Goal: Task Accomplishment & Management: Complete application form

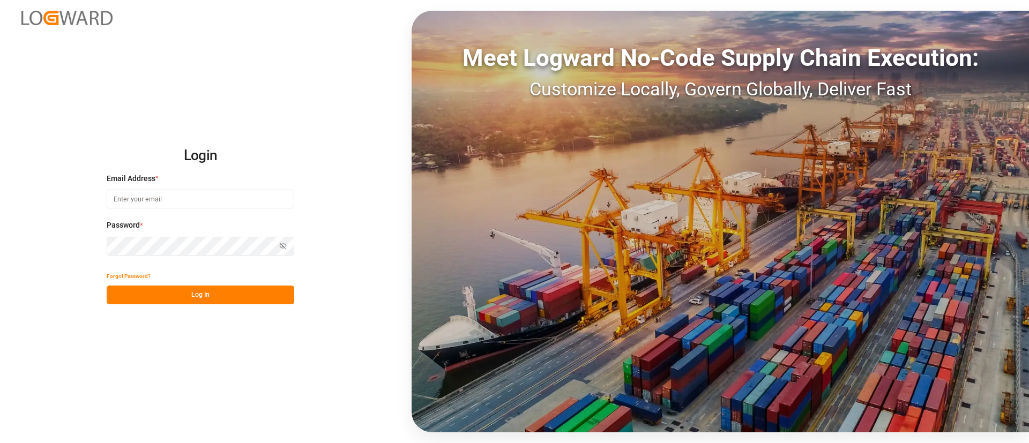
click at [228, 203] on input at bounding box center [201, 199] width 188 height 19
click at [0, 443] on com-1password-button at bounding box center [0, 443] width 0 height 0
type input "keerthan.ge@logward.com"
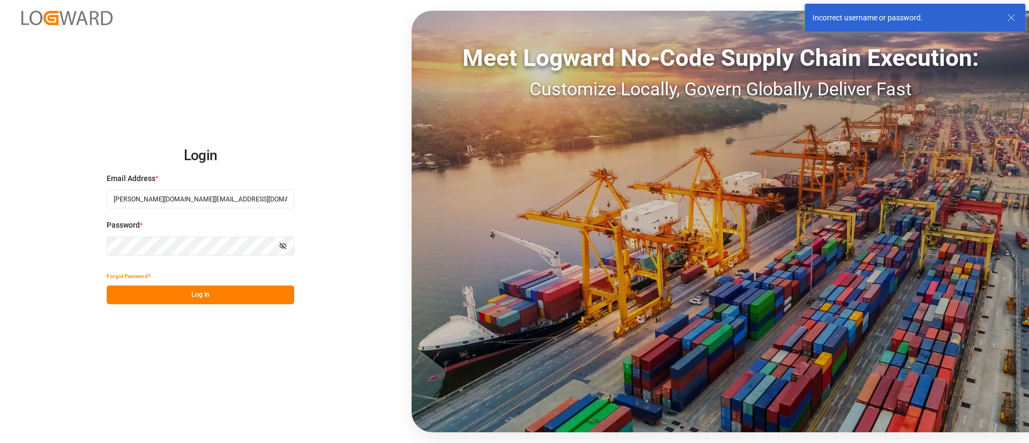
click at [1013, 19] on line at bounding box center [1011, 17] width 6 height 6
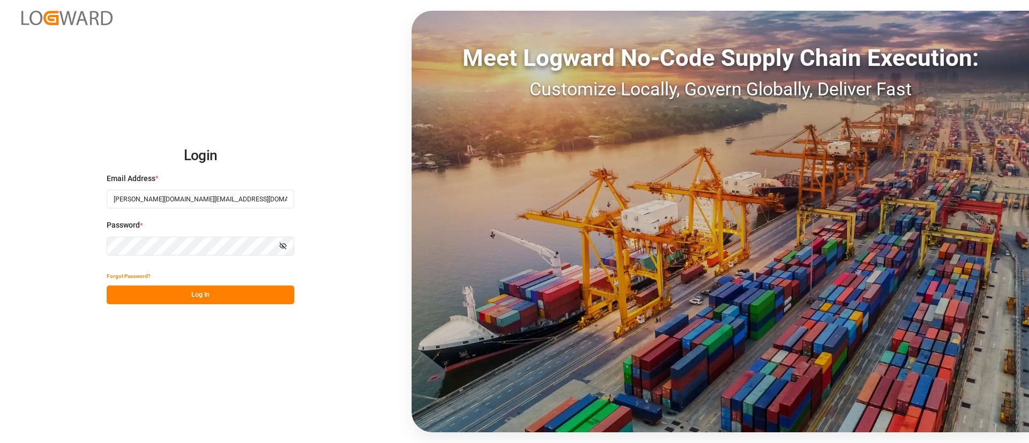
click at [239, 200] on input "keerthan.ge@logward.com" at bounding box center [201, 199] width 188 height 19
click at [0, 443] on com-1password-button at bounding box center [0, 443] width 0 height 0
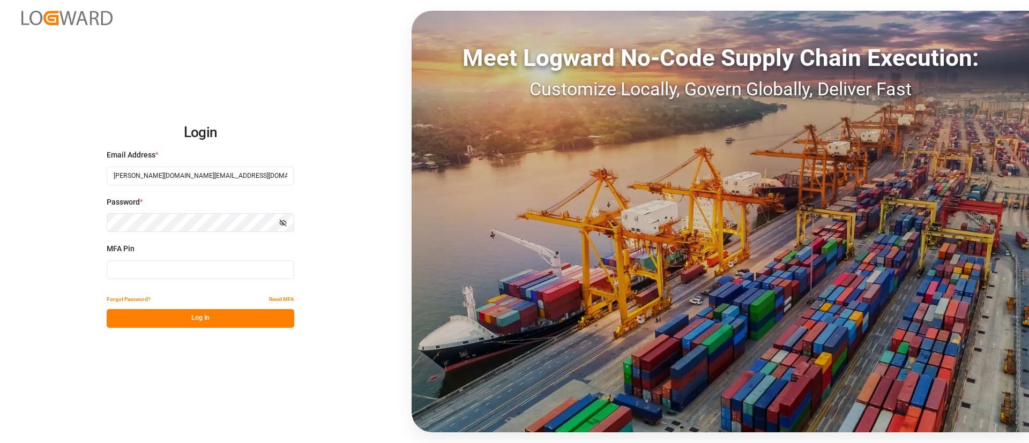
type input "542036"
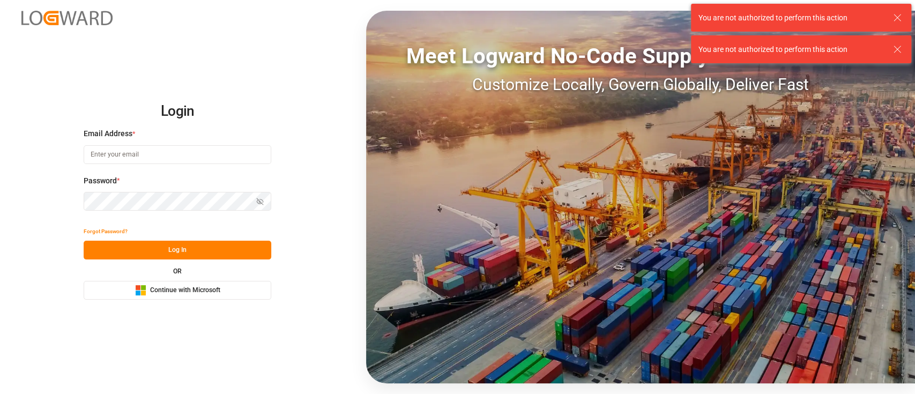
click at [900, 17] on icon at bounding box center [897, 17] width 13 height 13
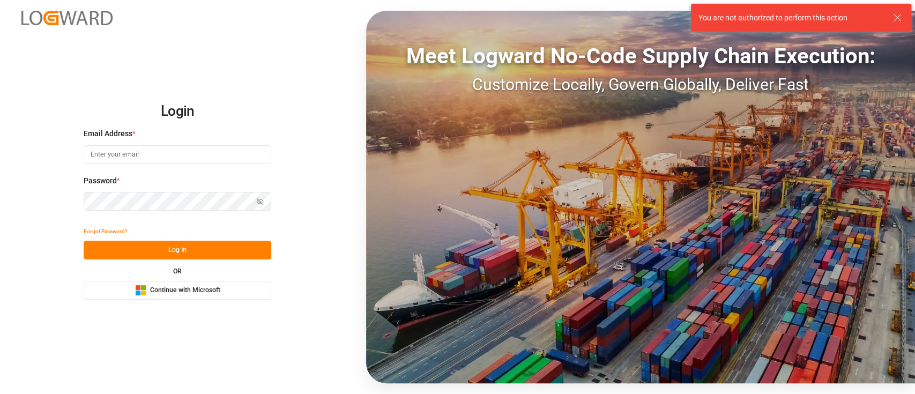
click at [897, 18] on line at bounding box center [897, 17] width 6 height 6
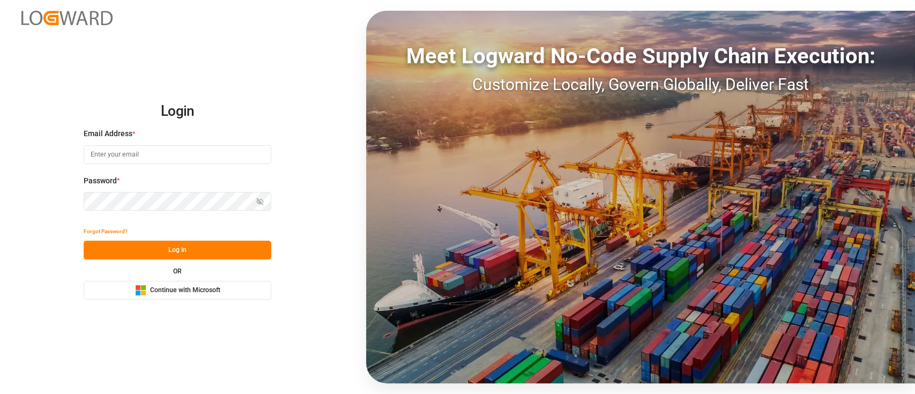
click at [184, 295] on span "Continue with Microsoft" at bounding box center [185, 291] width 70 height 10
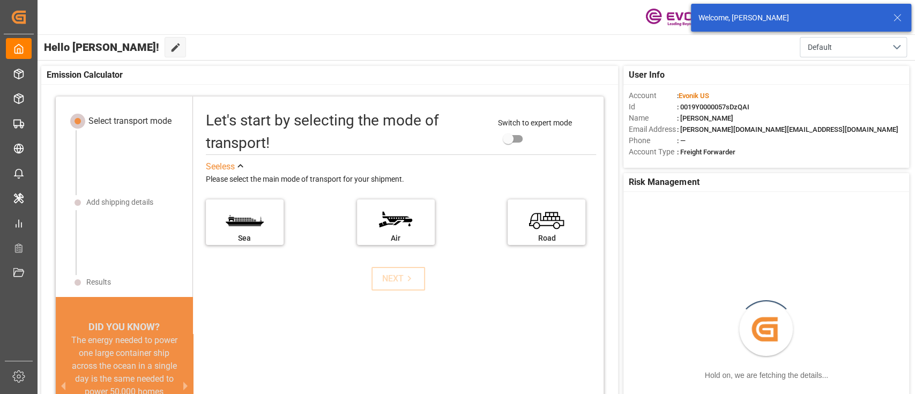
click at [901, 20] on line at bounding box center [897, 17] width 6 height 6
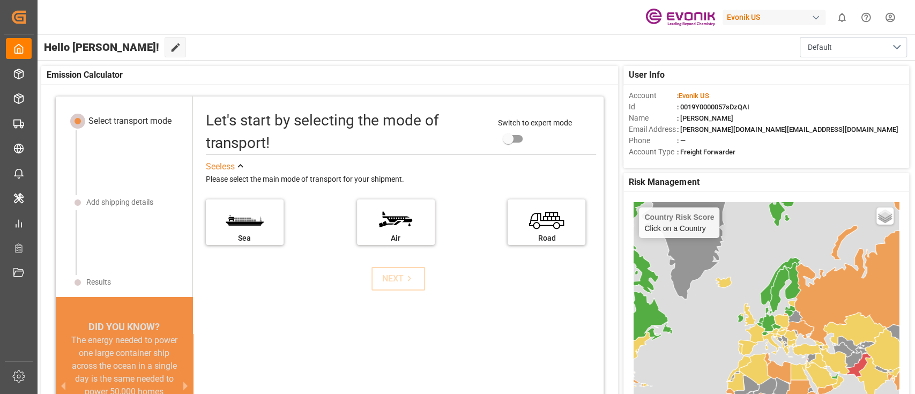
click at [777, 17] on div "Evonik US" at bounding box center [774, 18] width 103 height 16
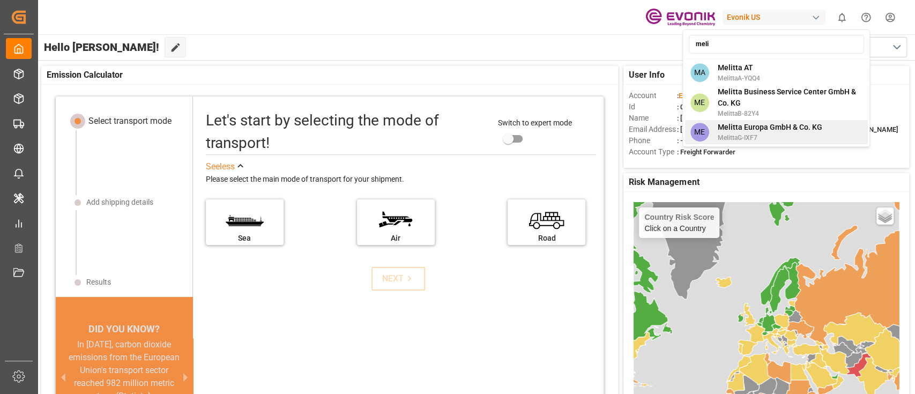
type input "meli"
click at [767, 130] on span "Melitta Europa GmbH & Co. KG" at bounding box center [769, 127] width 105 height 11
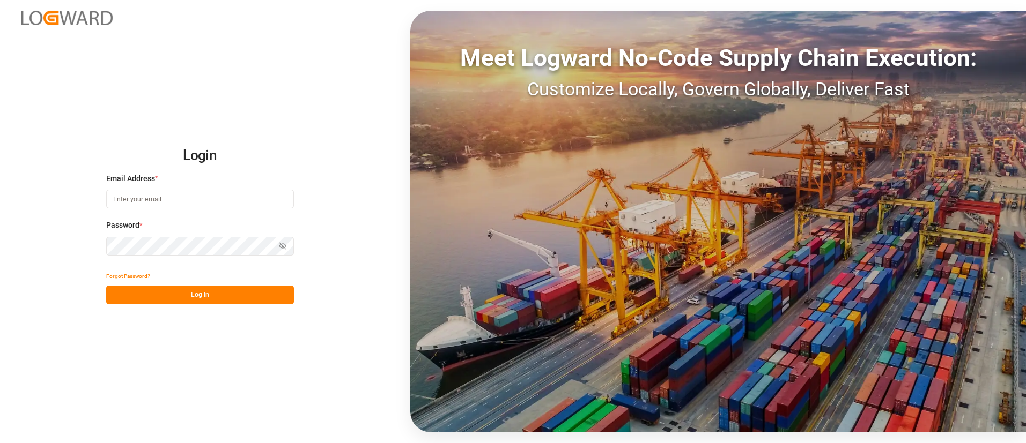
click at [197, 196] on input at bounding box center [200, 199] width 188 height 19
type input "[PERSON_NAME][DOMAIN_NAME][EMAIL_ADDRESS][DOMAIN_NAME]"
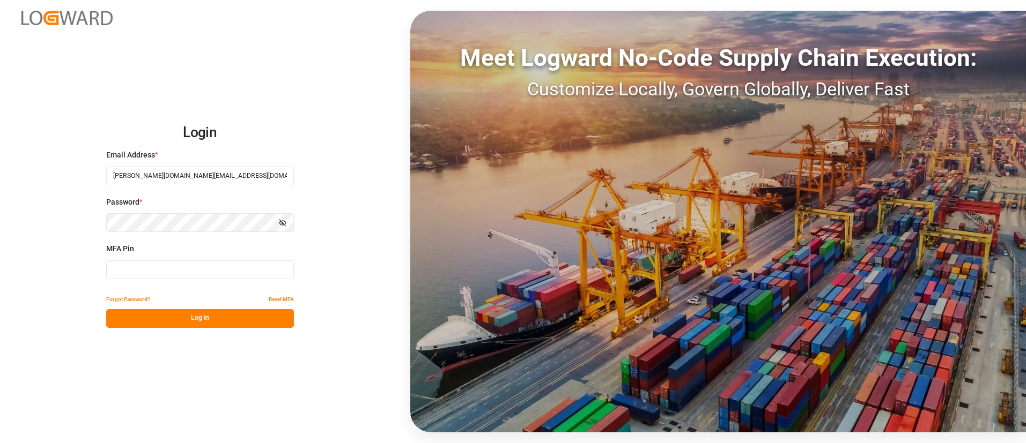
type input "884463"
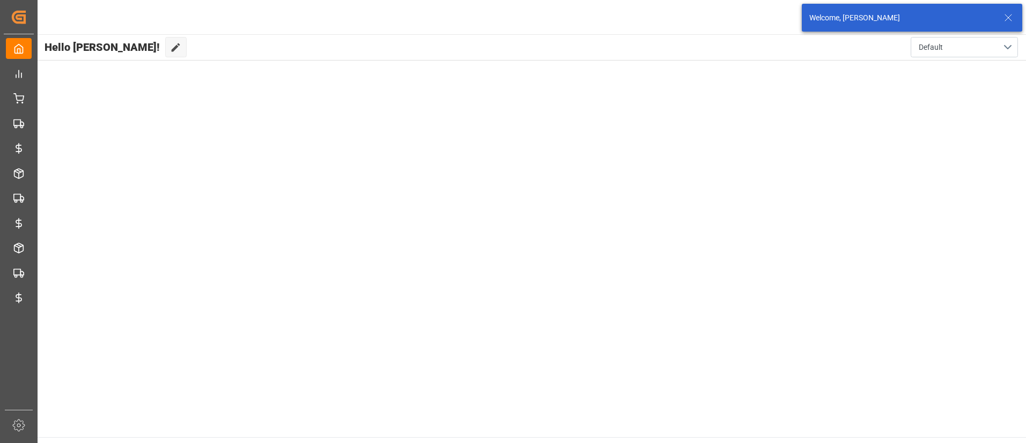
click at [1006, 19] on icon at bounding box center [1007, 17] width 13 height 13
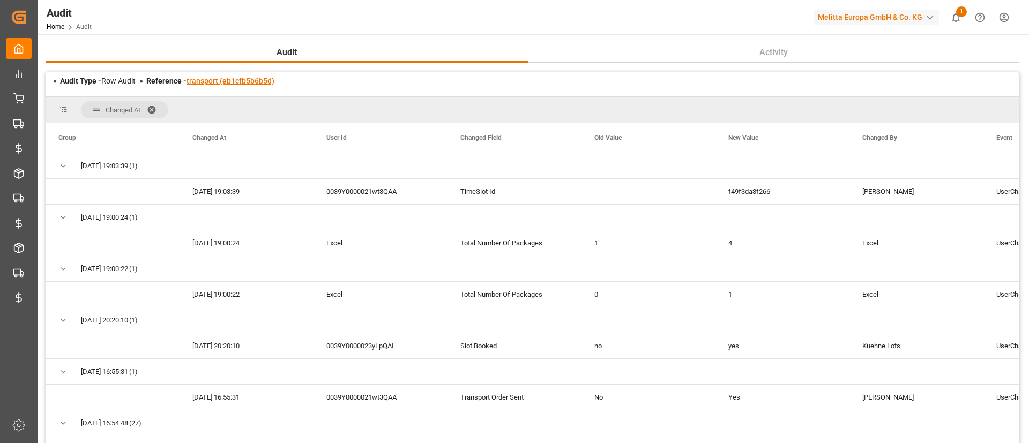
click at [233, 82] on link "transport (eb1cfb5b6b5d)" at bounding box center [231, 81] width 88 height 9
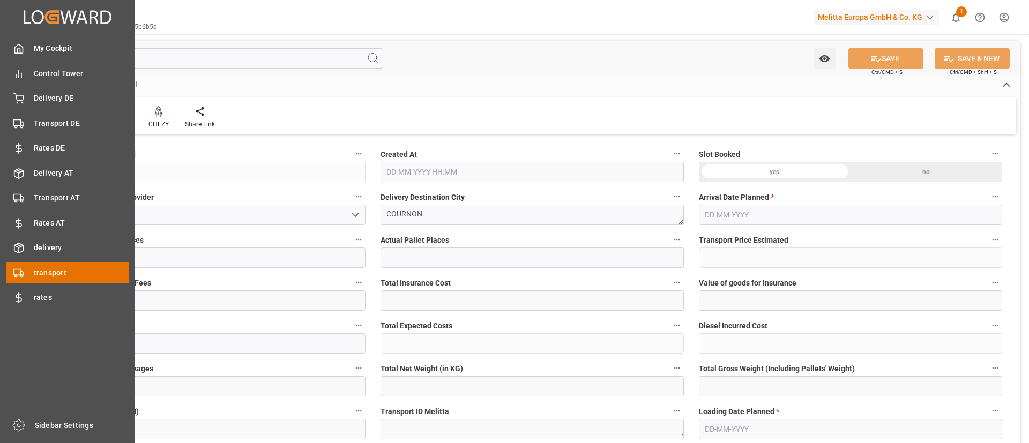
type input "12"
type input "421.31"
type input "0"
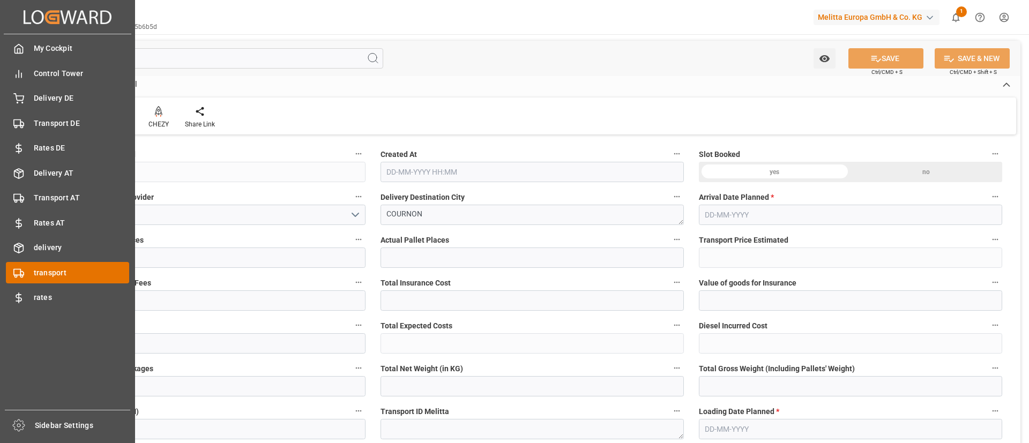
type input "421.31"
type input "0"
type input "4"
type input "1973.386"
type input "3255.899"
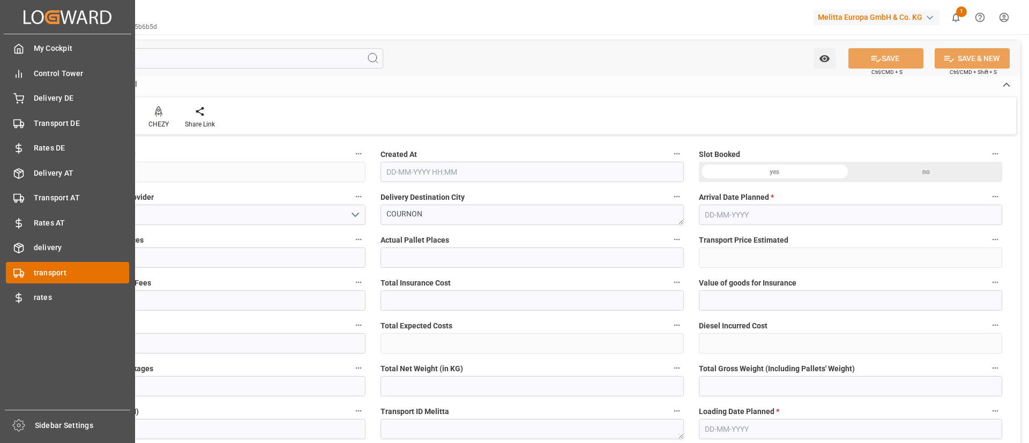
type input "8591.187"
type input "63"
type input "5"
type input "488"
type input "41"
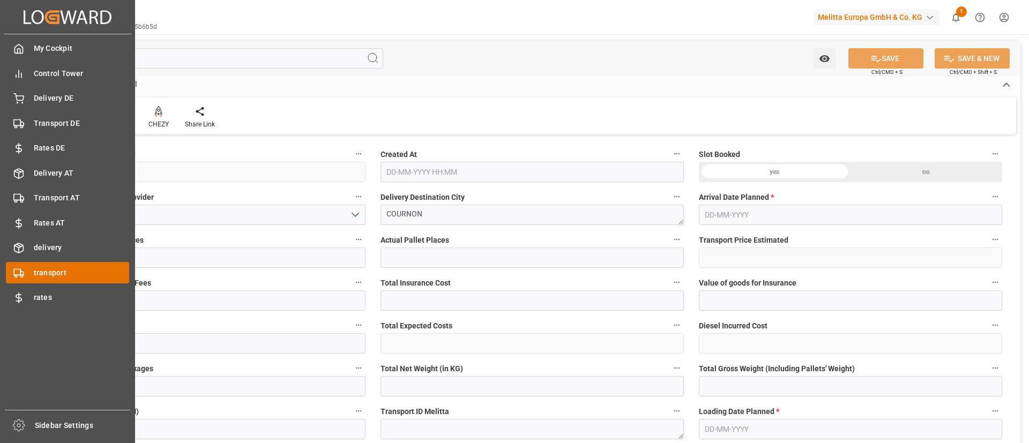
type input "101"
type input "2291.139"
type input "0"
type input "4710.8598"
type input "0"
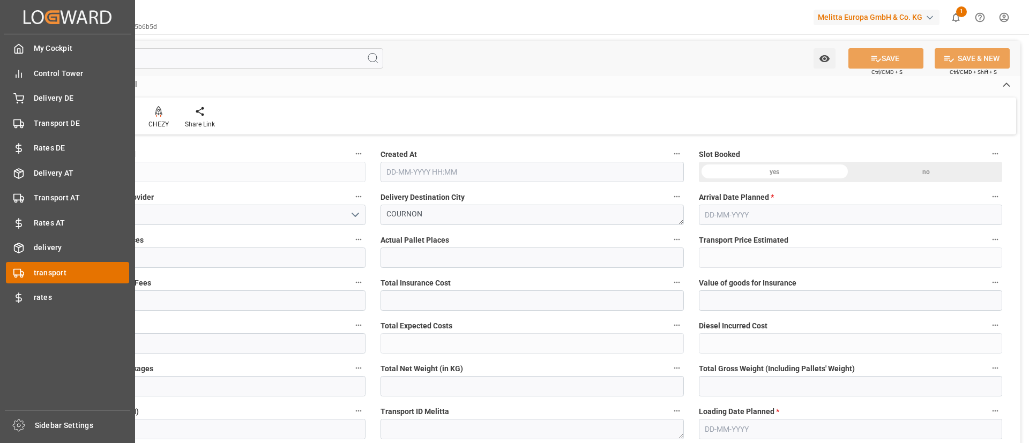
type input "0"
type input "21"
type input "35"
type input "[DATE] 11:24"
type input "[DATE]"
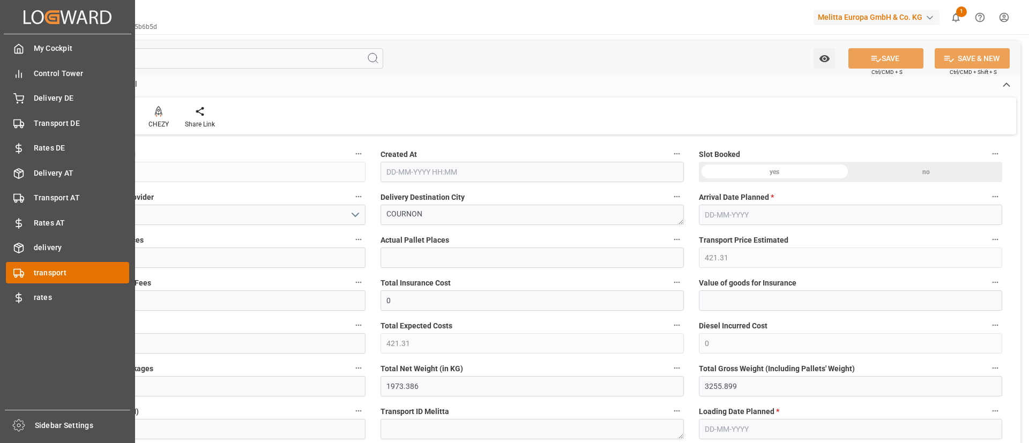
type input "[DATE]"
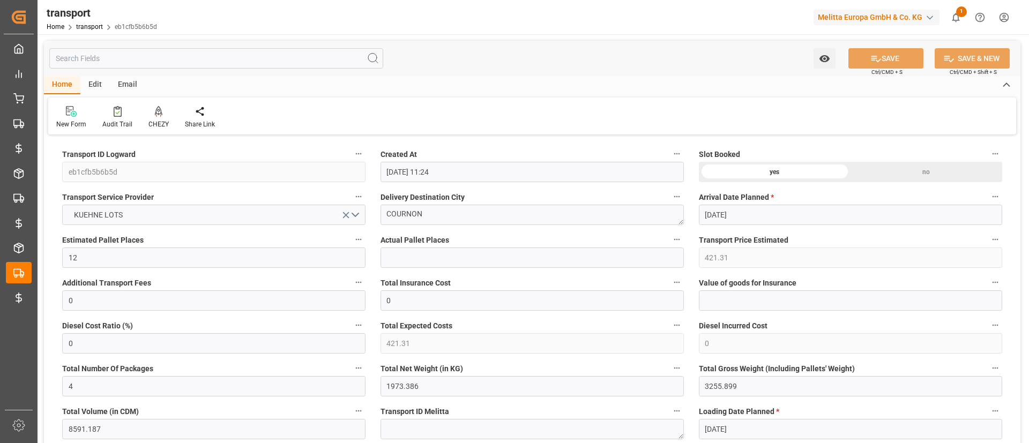
click at [689, 339] on div "Total Expected Costs 421.31" at bounding box center [532, 336] width 318 height 43
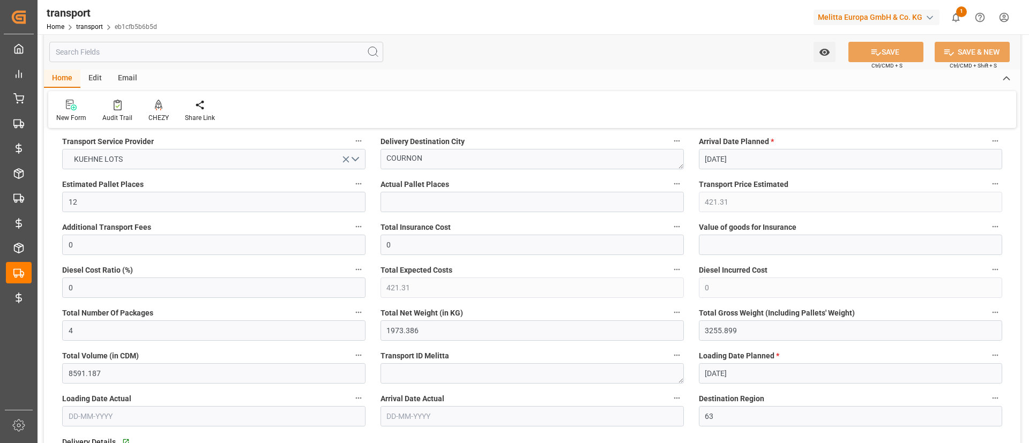
scroll to position [93, 0]
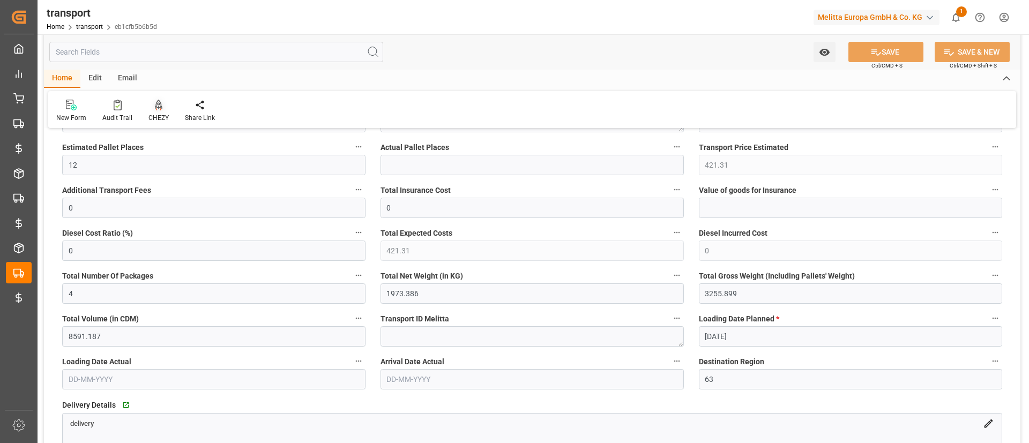
click at [161, 115] on div "CHEZY" at bounding box center [158, 118] width 20 height 10
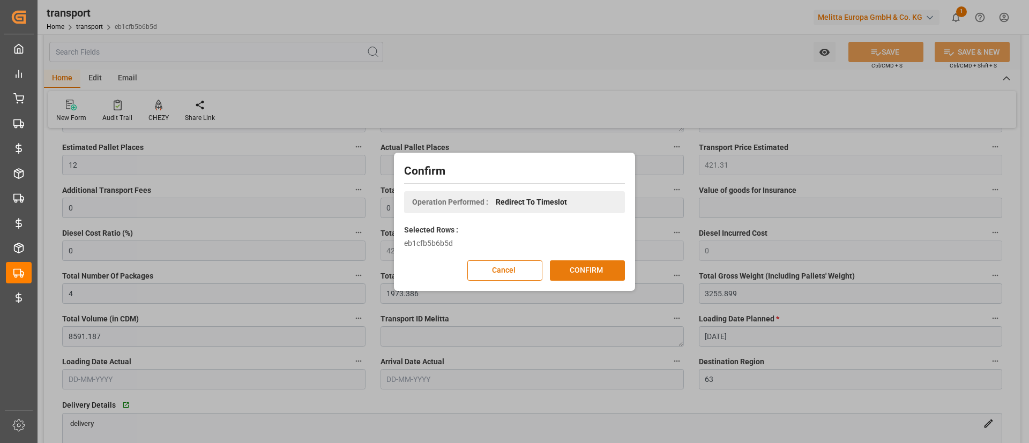
click at [596, 273] on button "CONFIRM" at bounding box center [587, 271] width 75 height 20
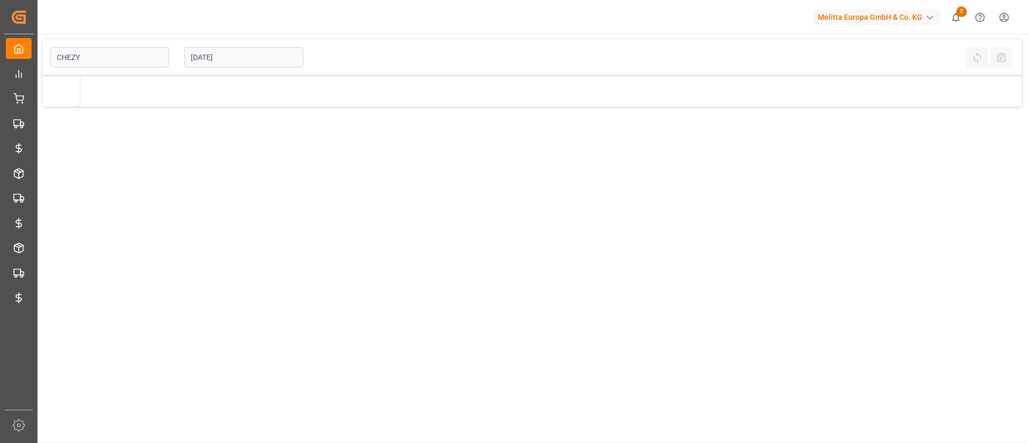
type input "Chezy Loading"
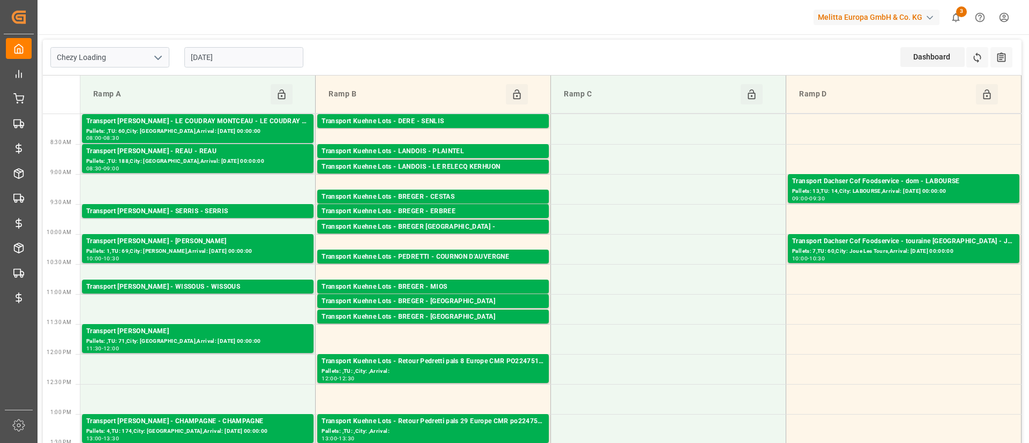
click at [161, 56] on polyline "open menu" at bounding box center [158, 57] width 6 height 3
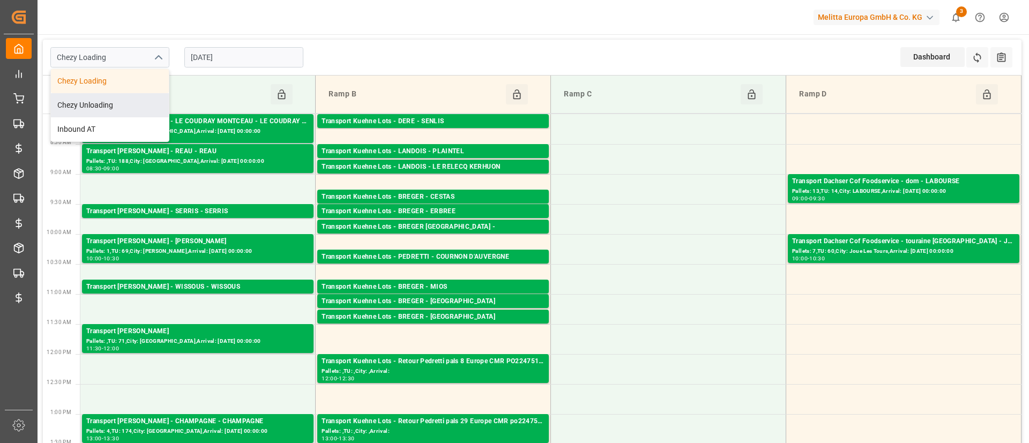
click at [415, 65] on div "Chezy Loading Chezy Loading Chezy Unloading Inbound AT 14-10-2025 Dashboard Vie…" at bounding box center [532, 58] width 979 height 36
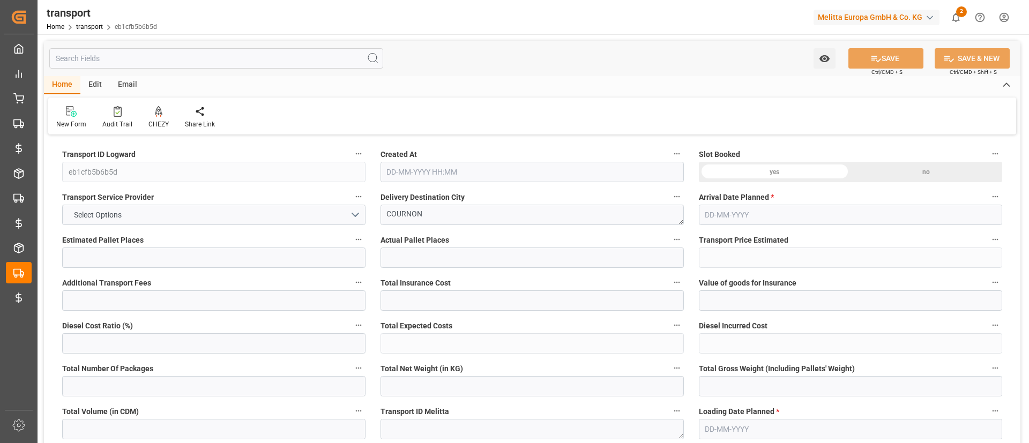
type input "12"
type input "421.31"
type input "0"
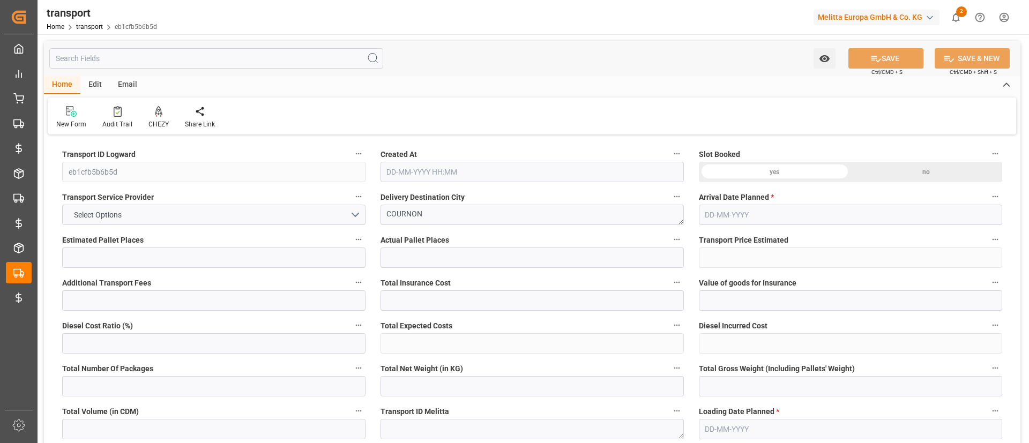
type input "421.31"
type input "0"
type input "4"
type input "1973.386"
type input "3255.899"
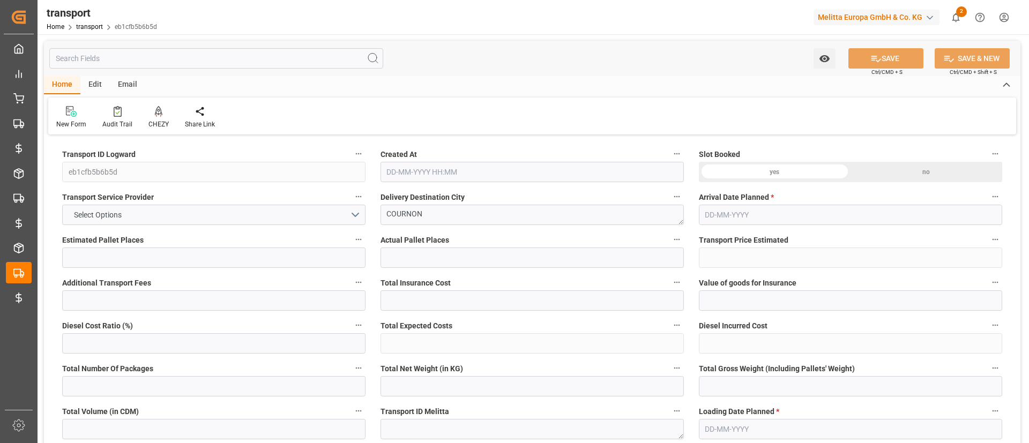
type input "8591.187"
type input "63"
type input "5"
type input "488"
type input "41"
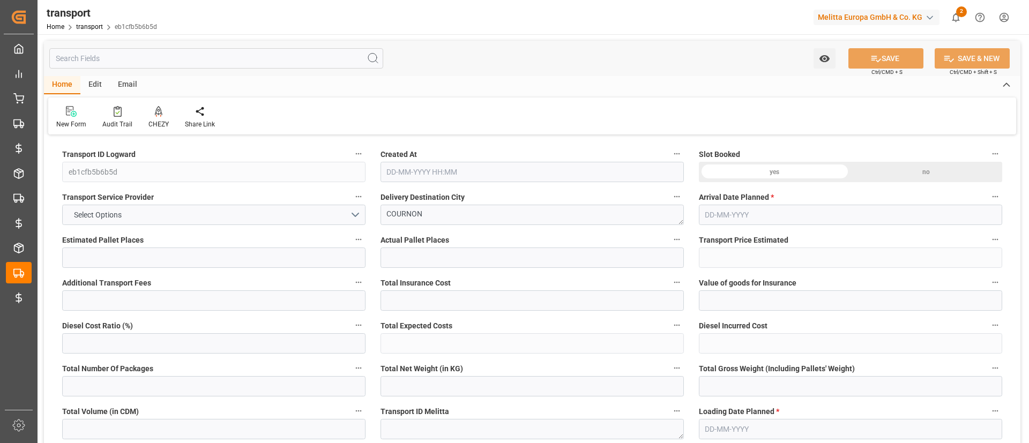
type input "101"
type input "2291.139"
type input "0"
type input "4710.8598"
type input "0"
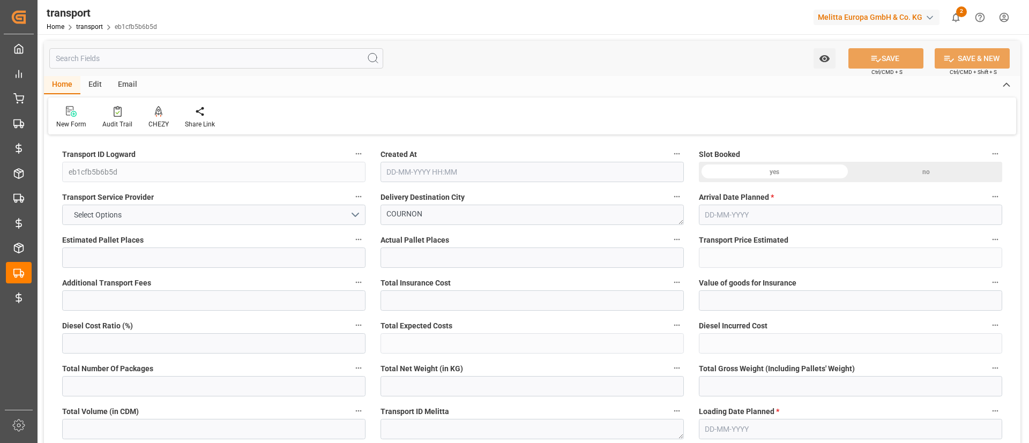
type input "0"
type input "21"
type input "35"
type input "[DATE] 11:24"
type input "[DATE]"
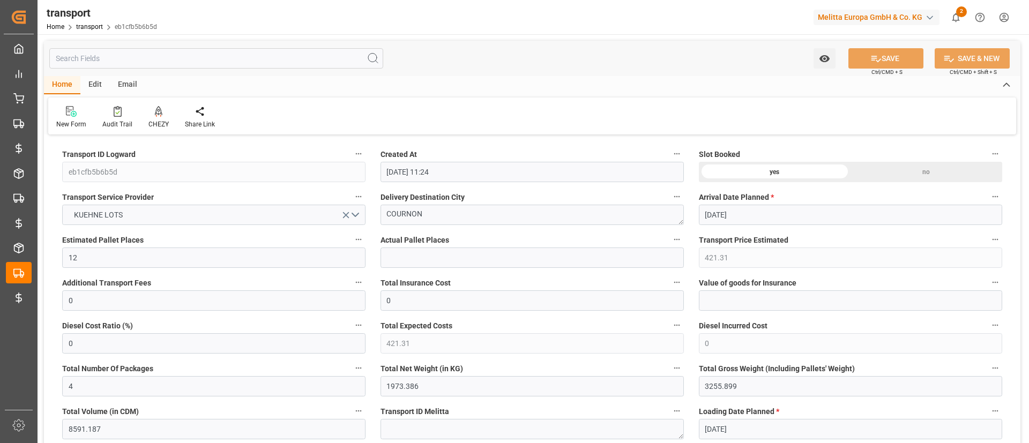
type input "[DATE]"
click at [998, 154] on icon "button" at bounding box center [995, 154] width 9 height 9
click at [686, 293] on div at bounding box center [514, 221] width 1029 height 443
type input "[DATE] 11:24"
type input "[DATE]"
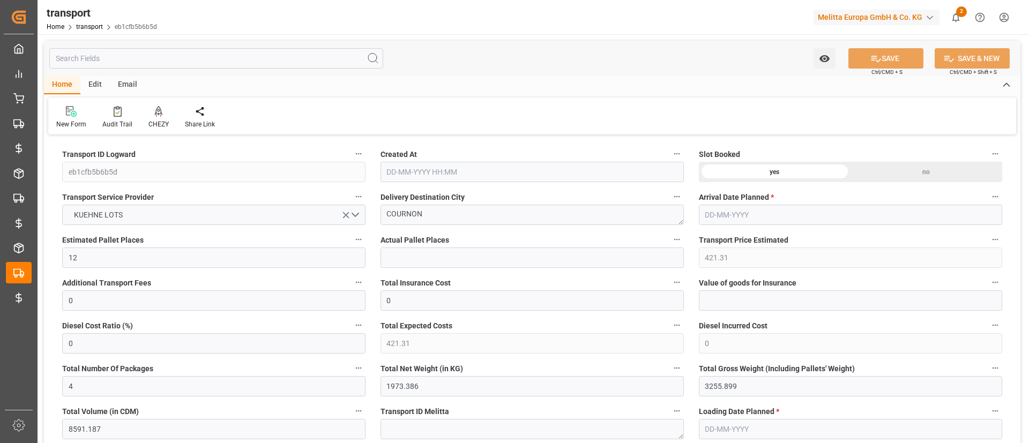
type input "[DATE]"
